Goal: Contribute content

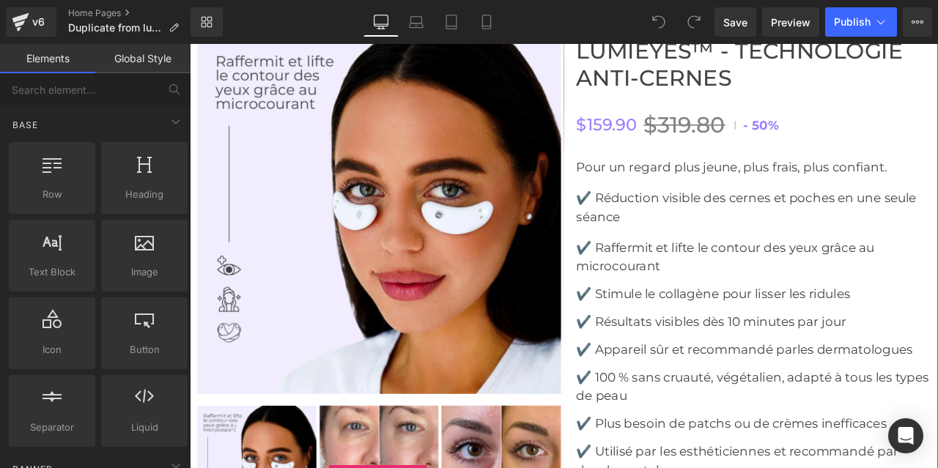
scroll to position [3123, 0]
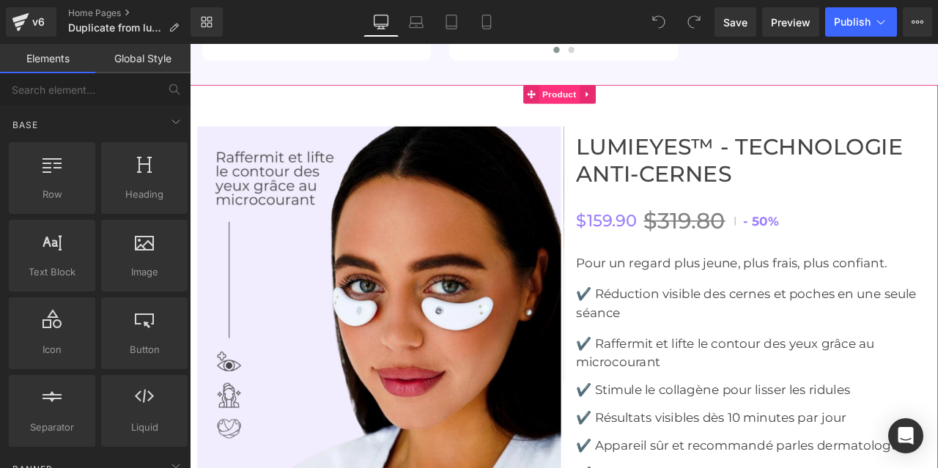
click at [615, 93] on span "Product" at bounding box center [628, 104] width 48 height 22
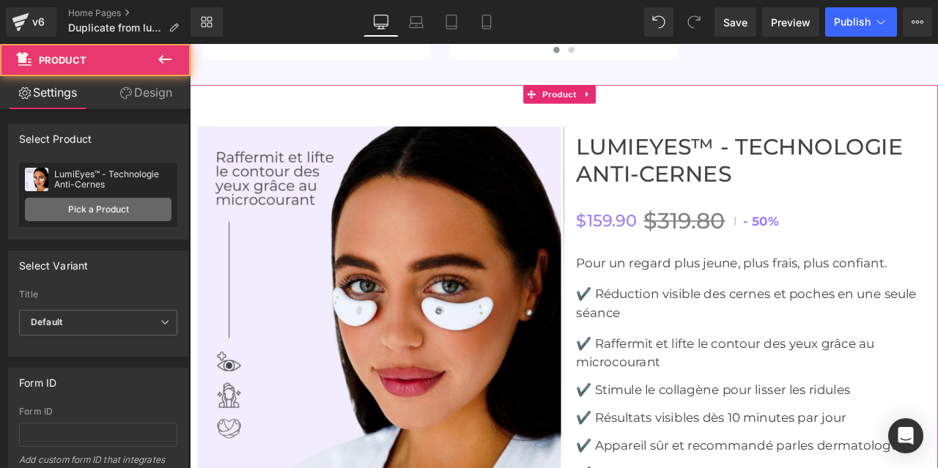
click at [88, 206] on link "Pick a Product" at bounding box center [98, 209] width 147 height 23
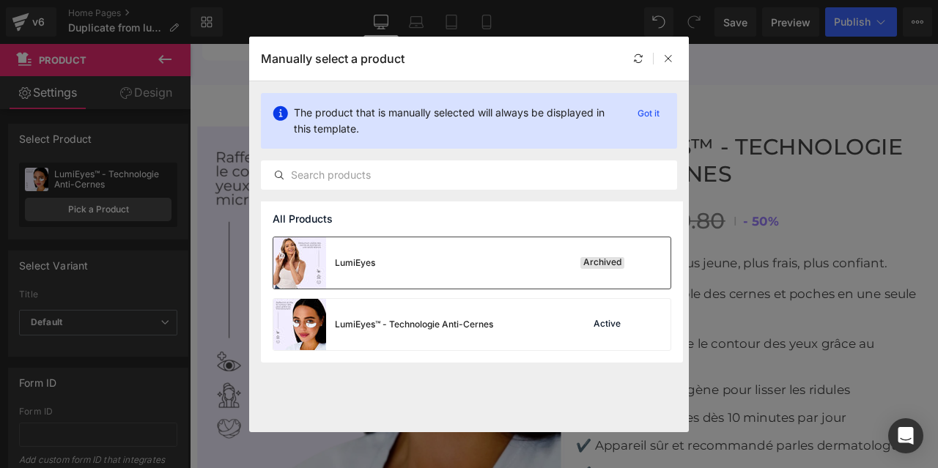
click at [350, 260] on div "LumiEyes" at bounding box center [355, 263] width 40 height 13
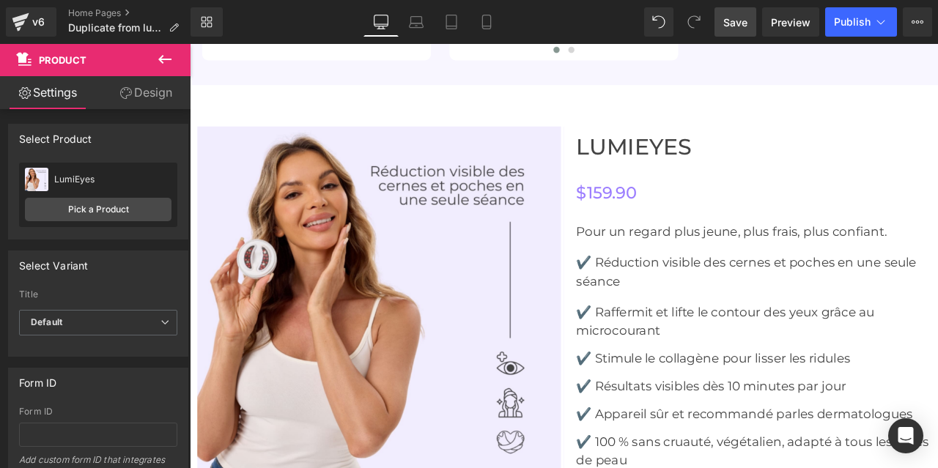
click at [752, 26] on link "Save" at bounding box center [736, 21] width 42 height 29
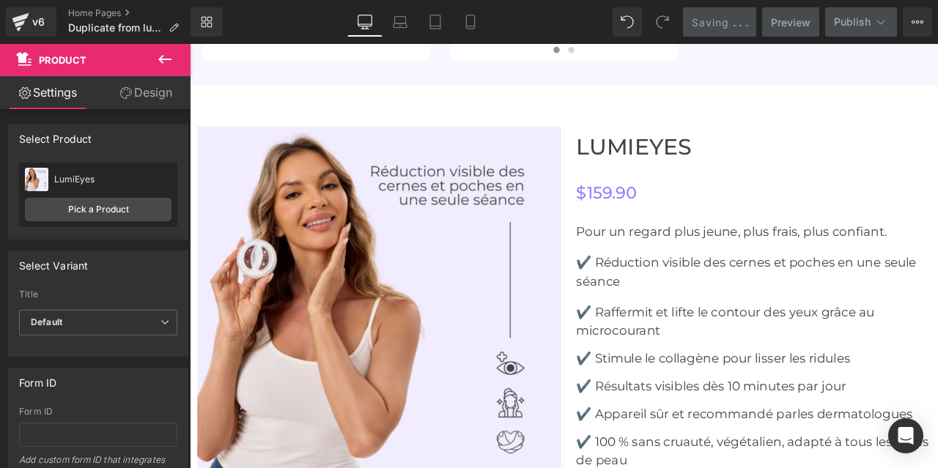
click at [729, 23] on span "Saving" at bounding box center [710, 22] width 37 height 12
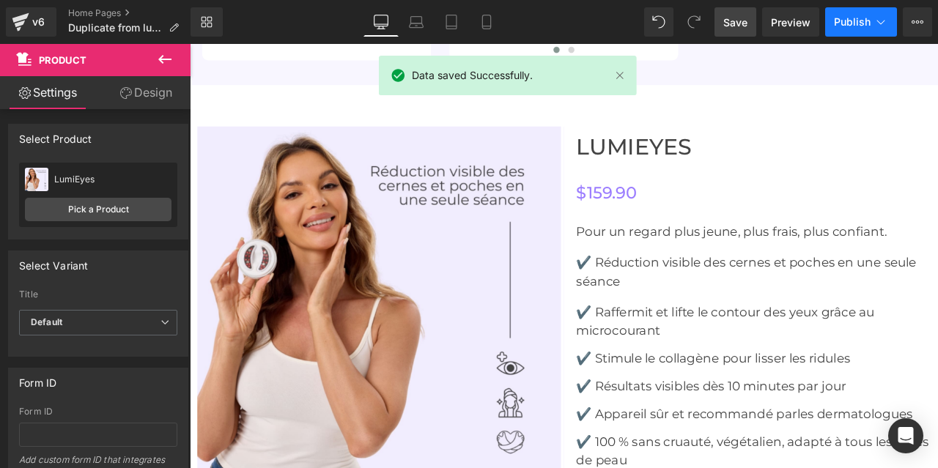
click at [853, 17] on span "Publish" at bounding box center [852, 22] width 37 height 12
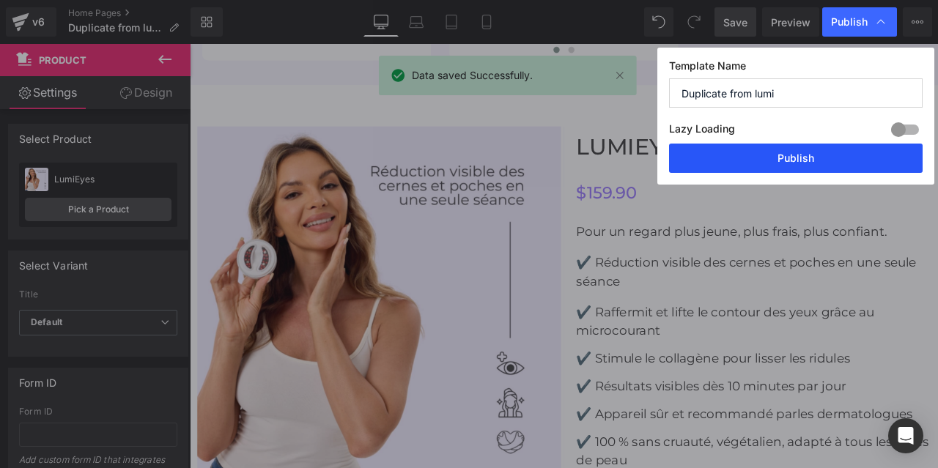
click at [779, 155] on button "Publish" at bounding box center [796, 158] width 254 height 29
